Goal: Leave review/rating: Leave review/rating

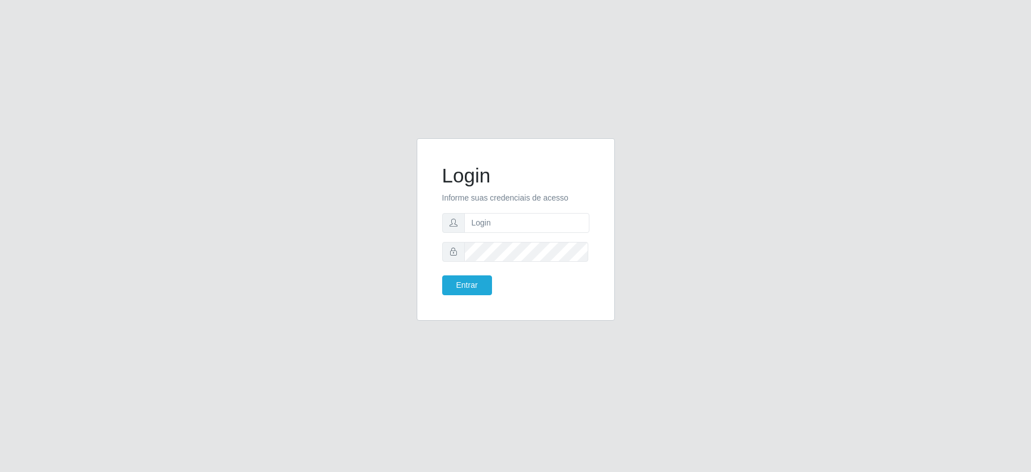
click at [482, 219] on input "text" at bounding box center [526, 223] width 125 height 20
type input "paulo@ideal"
click at [472, 279] on button "Entrar" at bounding box center [467, 285] width 50 height 20
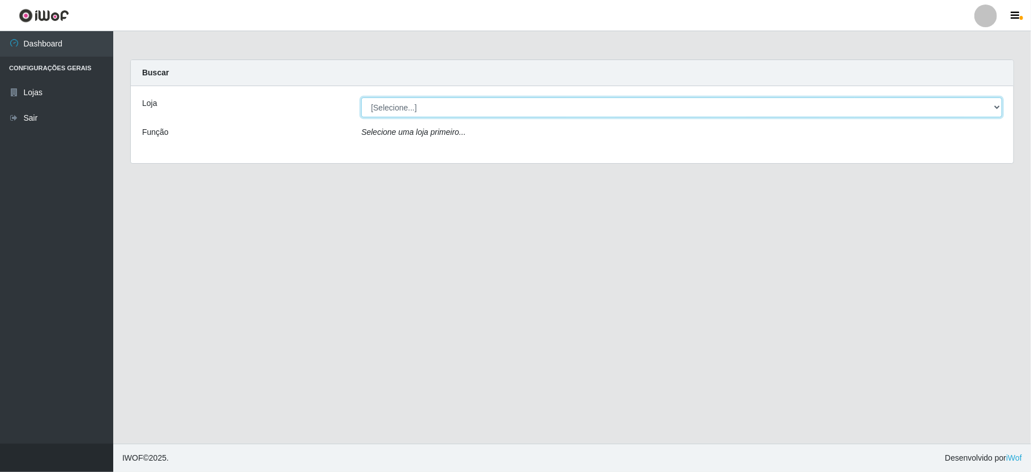
click at [451, 105] on select "[Selecione...] Ideal - Conceição" at bounding box center [681, 107] width 641 height 20
select select "231"
click at [361, 97] on select "[Selecione...] Ideal - Conceição" at bounding box center [681, 107] width 641 height 20
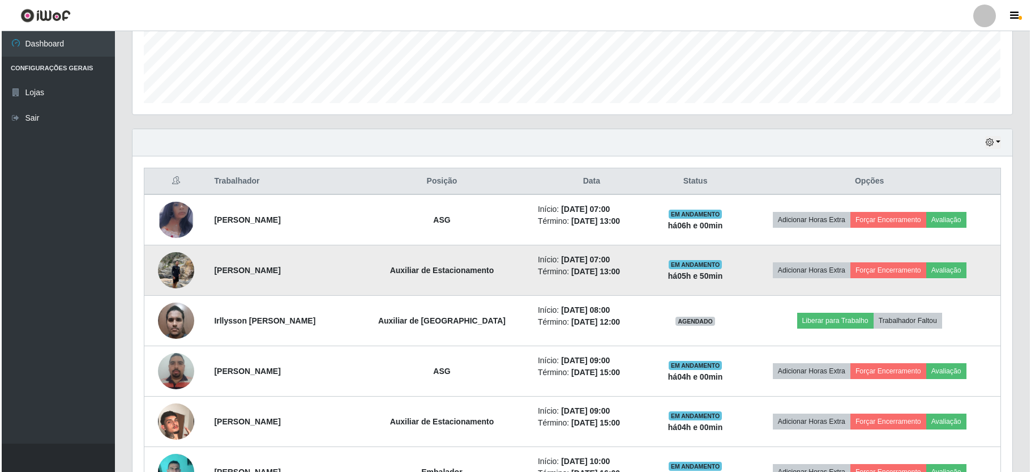
scroll to position [226, 0]
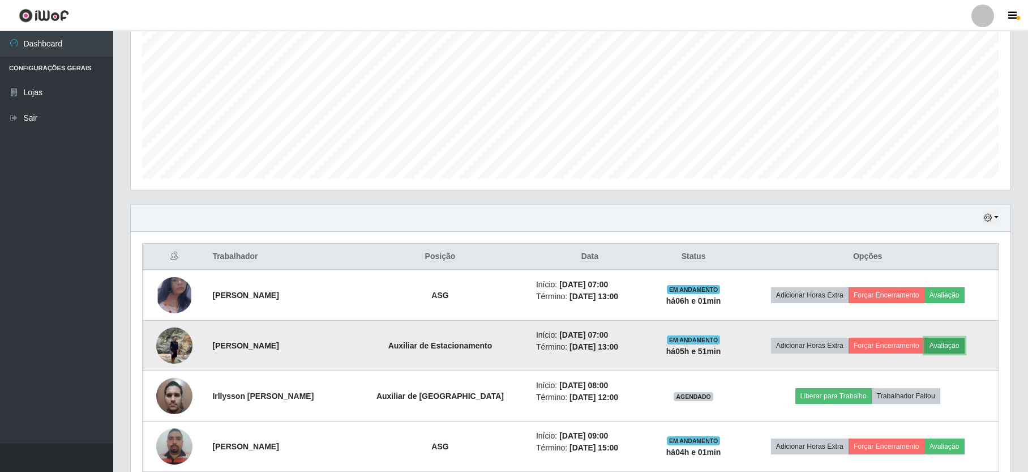
click at [941, 344] on button "Avaliação" at bounding box center [944, 345] width 40 height 16
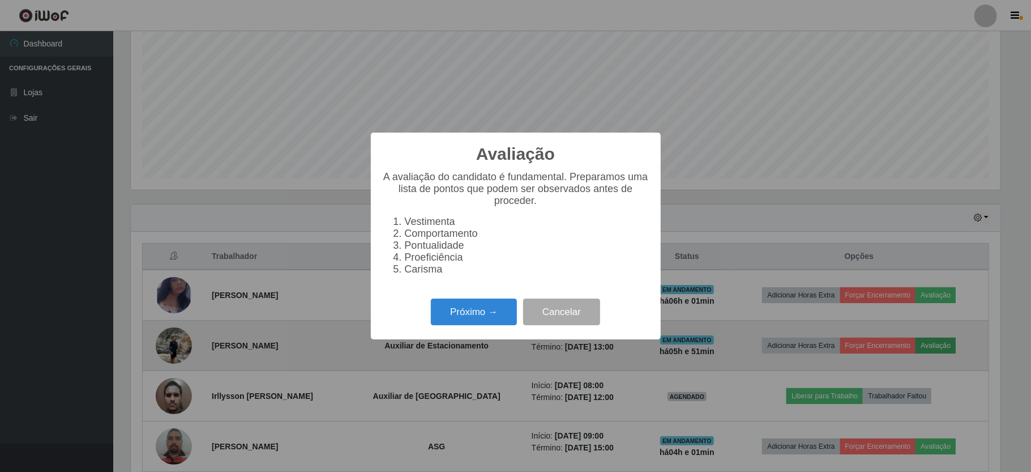
scroll to position [235, 870]
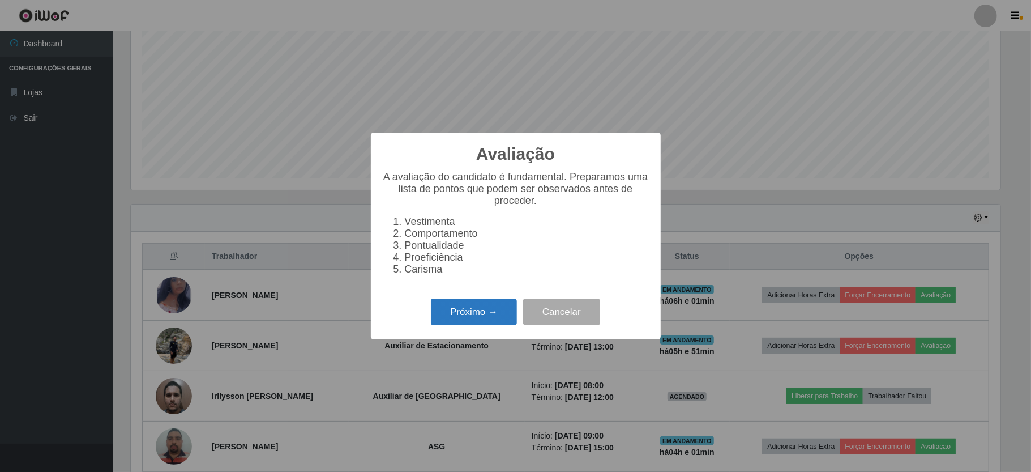
click at [480, 313] on button "Próximo →" at bounding box center [474, 311] width 86 height 27
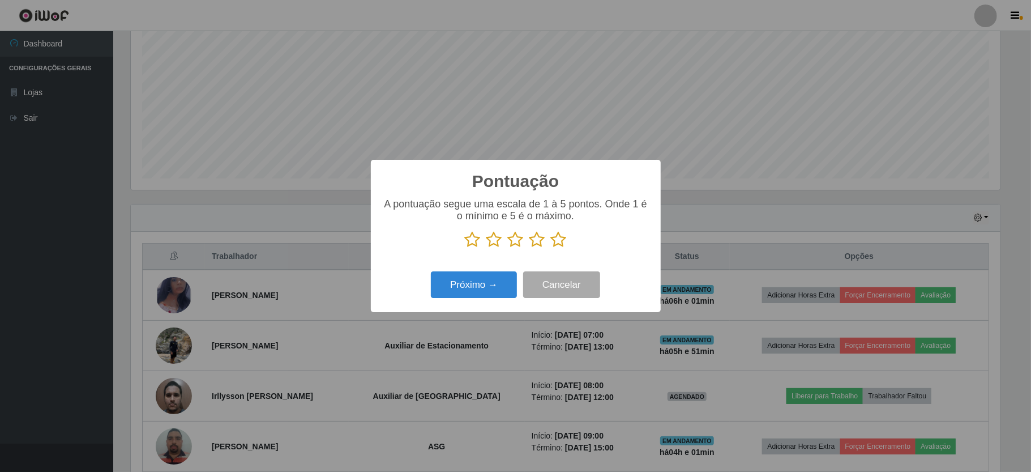
scroll to position [565854, 565220]
click at [540, 238] on icon at bounding box center [537, 239] width 16 height 17
click at [529, 248] on input "radio" at bounding box center [529, 248] width 0 height 0
click at [478, 280] on button "Próximo →" at bounding box center [474, 284] width 86 height 27
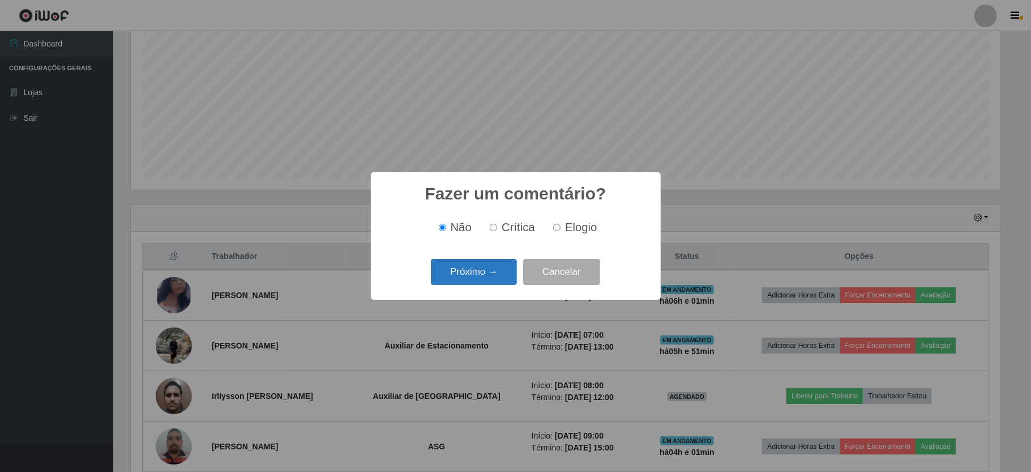
click at [492, 269] on button "Próximo →" at bounding box center [474, 272] width 86 height 27
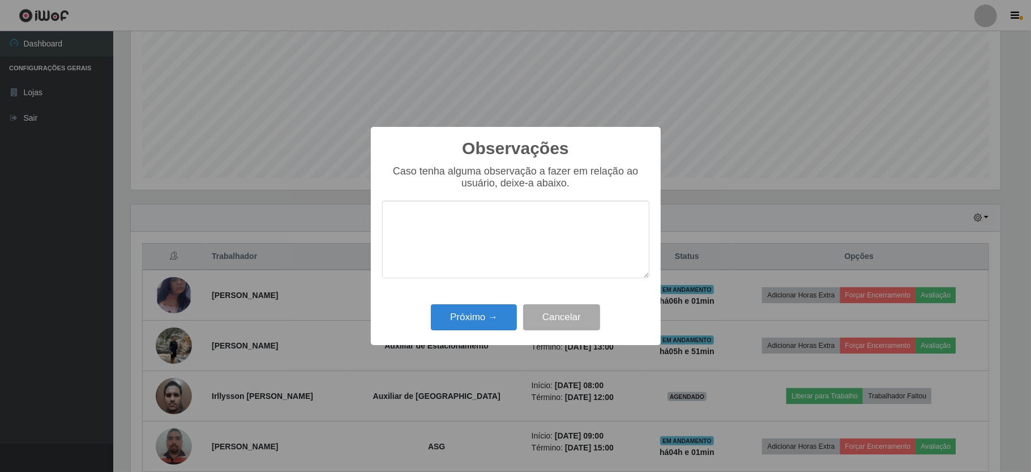
click at [537, 238] on textarea at bounding box center [515, 239] width 267 height 78
type textarea "BOM TRABALHO"
click at [497, 314] on button "Próximo →" at bounding box center [474, 317] width 86 height 27
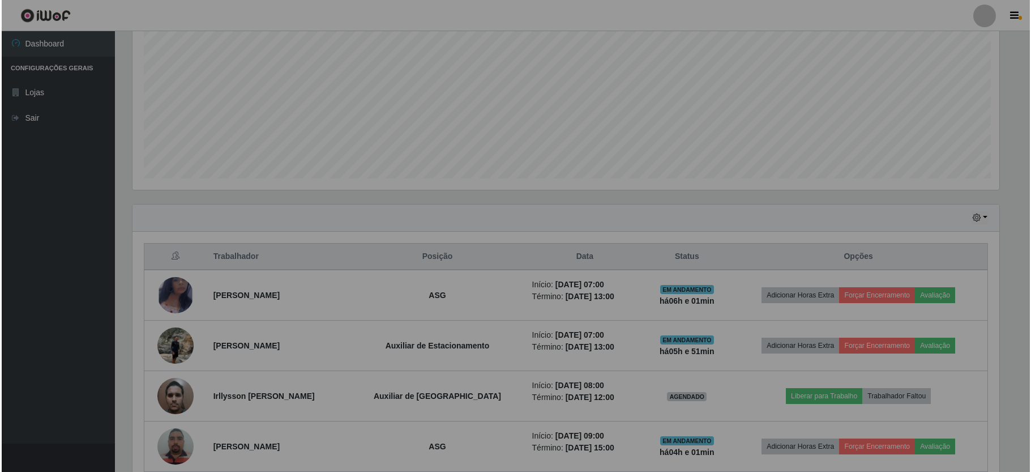
scroll to position [235, 879]
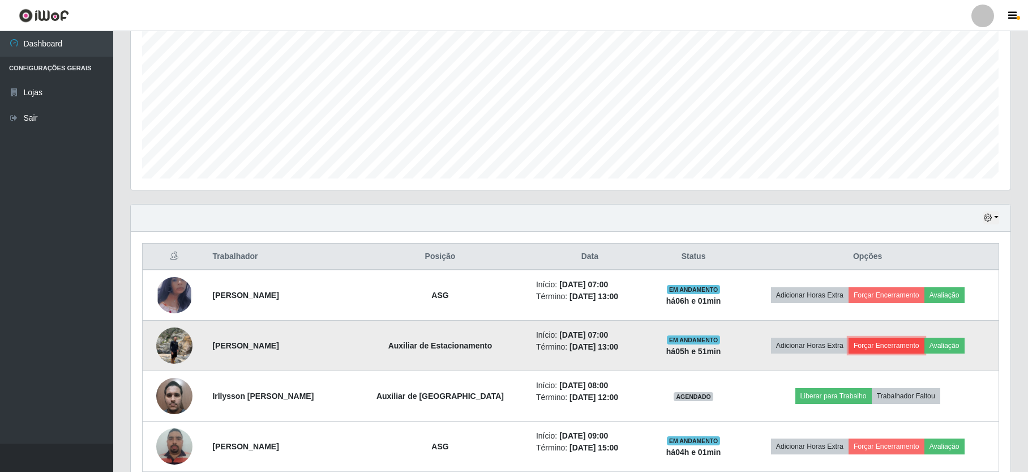
click at [884, 346] on button "Forçar Encerramento" at bounding box center [887, 345] width 76 height 16
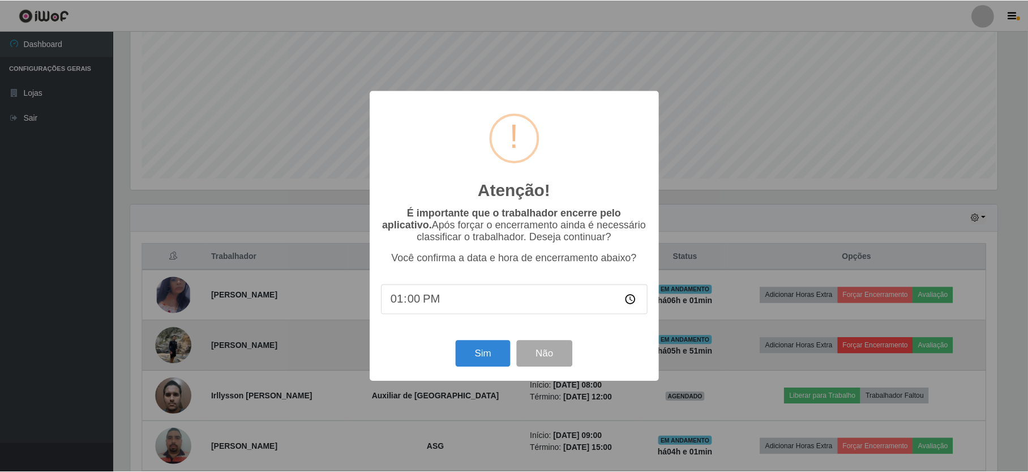
scroll to position [235, 870]
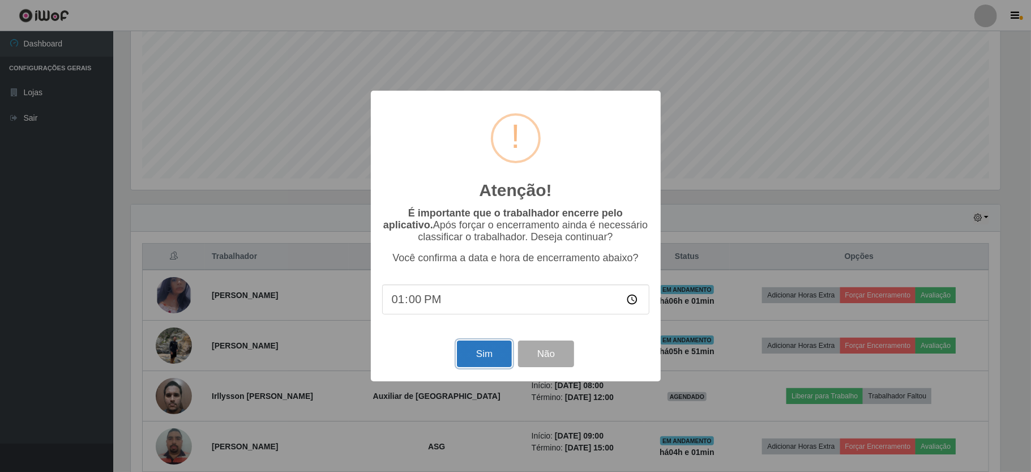
click at [485, 352] on button "Sim" at bounding box center [484, 353] width 55 height 27
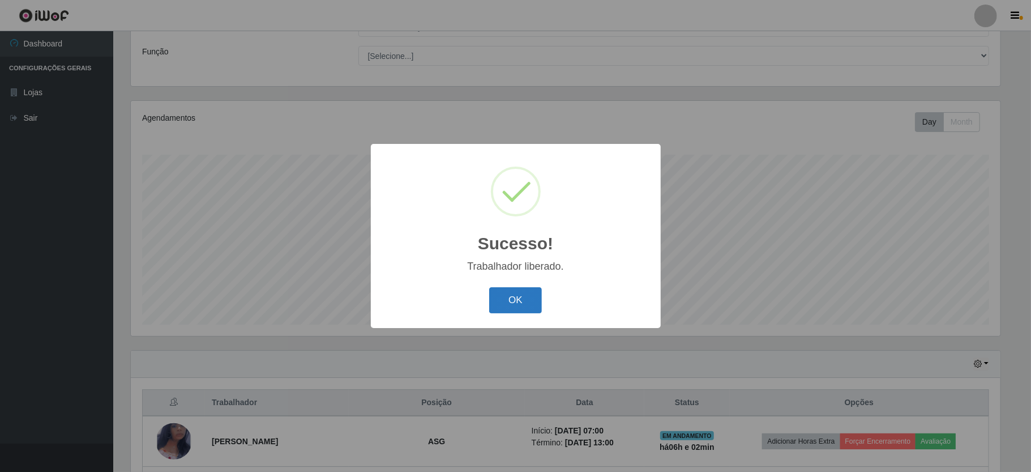
click at [503, 304] on button "OK" at bounding box center [515, 300] width 53 height 27
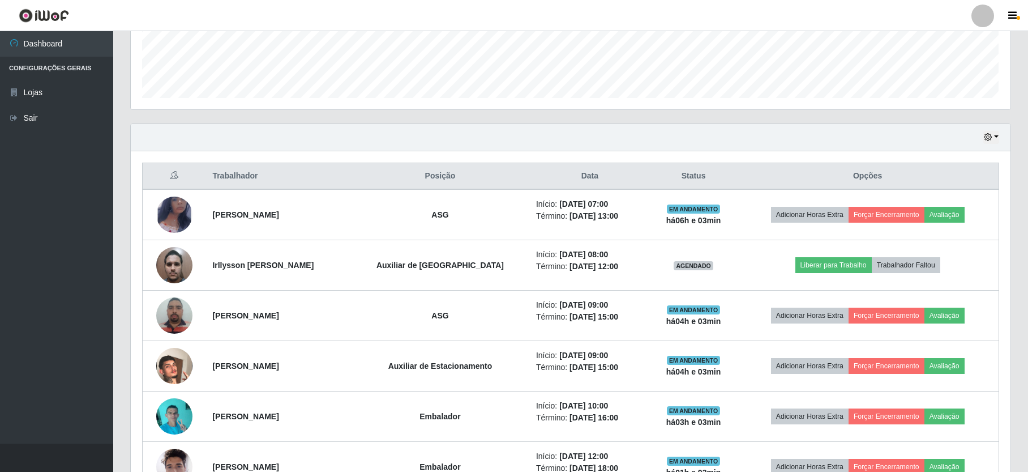
scroll to position [80, 0]
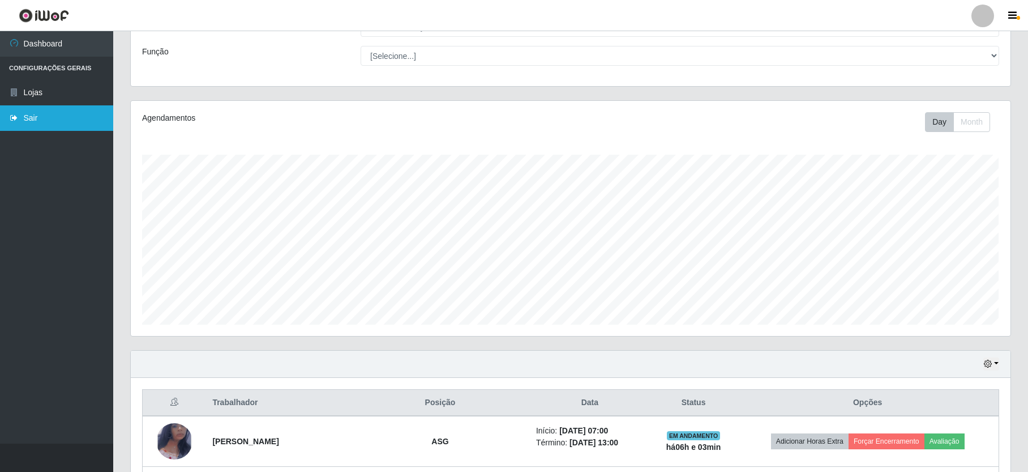
click at [46, 114] on link "Sair" at bounding box center [56, 117] width 113 height 25
